Goal: Navigation & Orientation: Find specific page/section

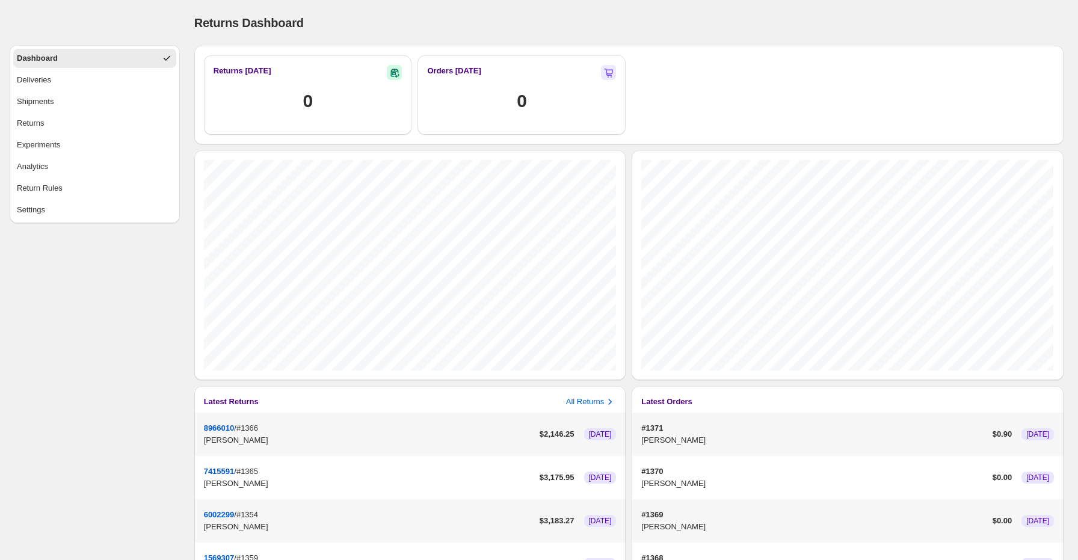
click at [135, 374] on div "Dashboard Deliveries Shipments Returns Experiments Analytics Return Rules Setti…" at bounding box center [90, 366] width 180 height 733
click at [78, 171] on button "Analytics" at bounding box center [94, 166] width 163 height 19
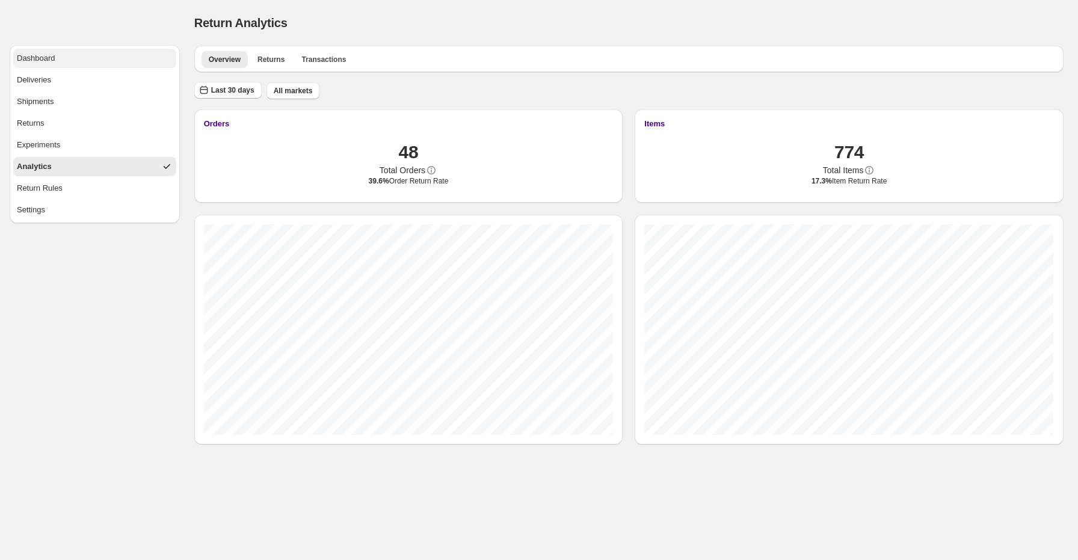
click at [89, 63] on button "Dashboard" at bounding box center [94, 58] width 163 height 19
